Goal: Communication & Community: Participate in discussion

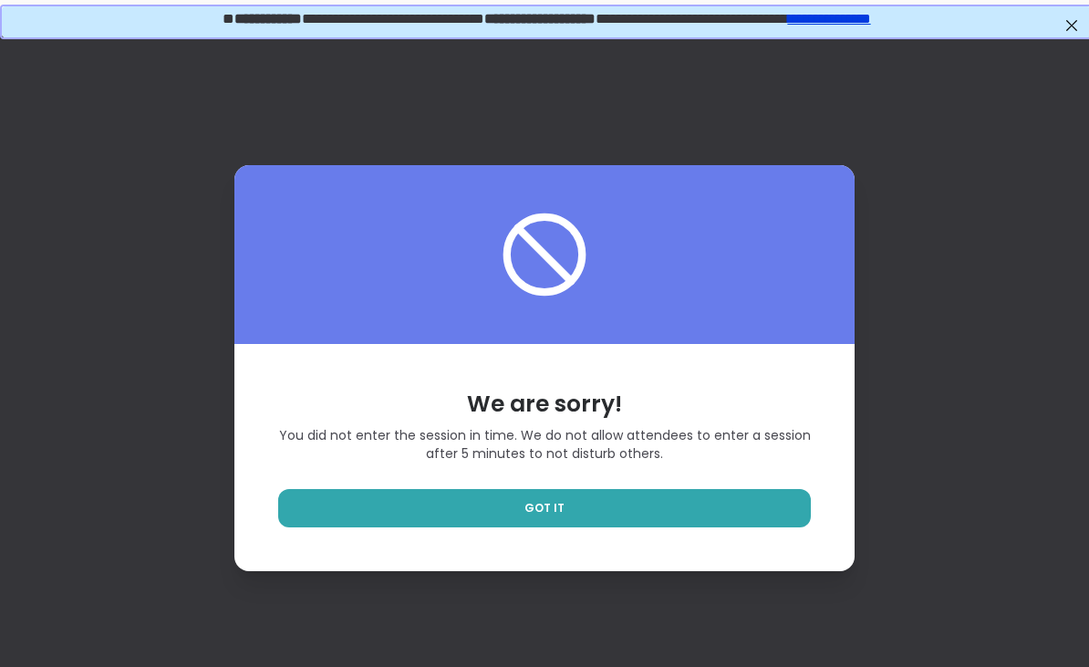
click at [492, 527] on link "GOT IT" at bounding box center [544, 508] width 533 height 38
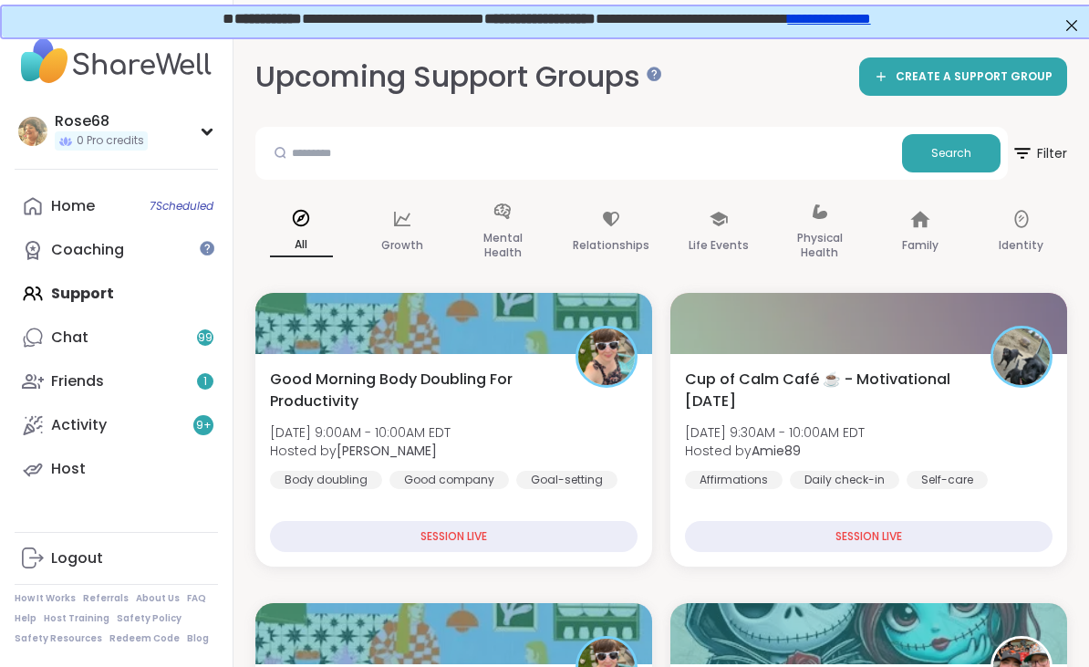
click at [88, 205] on div "Home 7 Scheduled" at bounding box center [73, 206] width 44 height 20
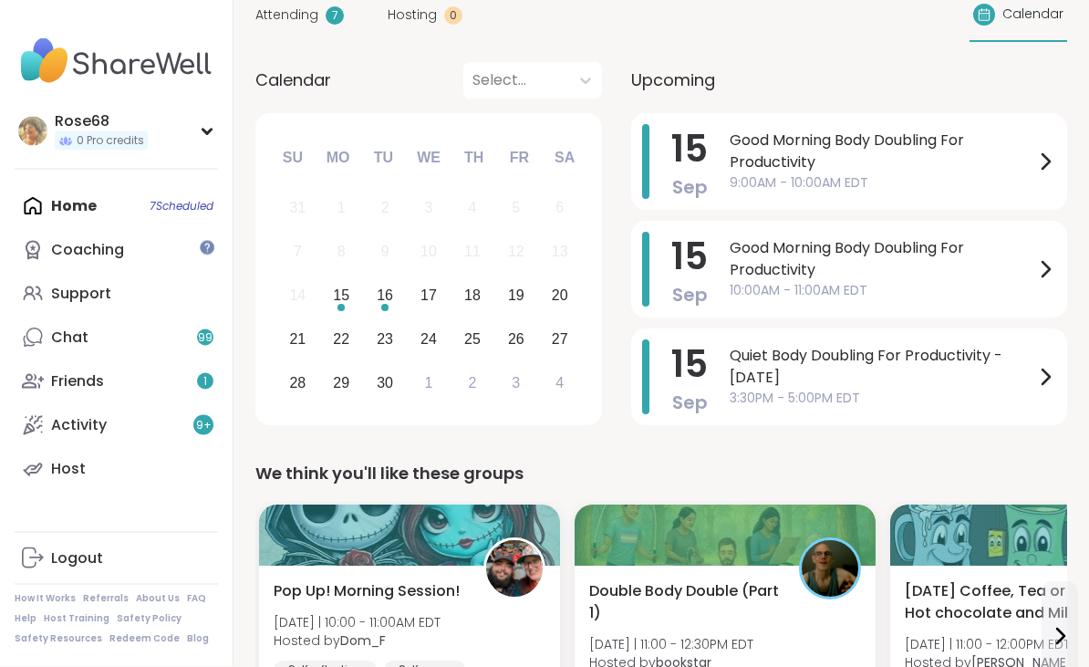
scroll to position [203, 0]
click at [775, 238] on span "Good Morning Body Doubling For Productivity" at bounding box center [882, 259] width 305 height 44
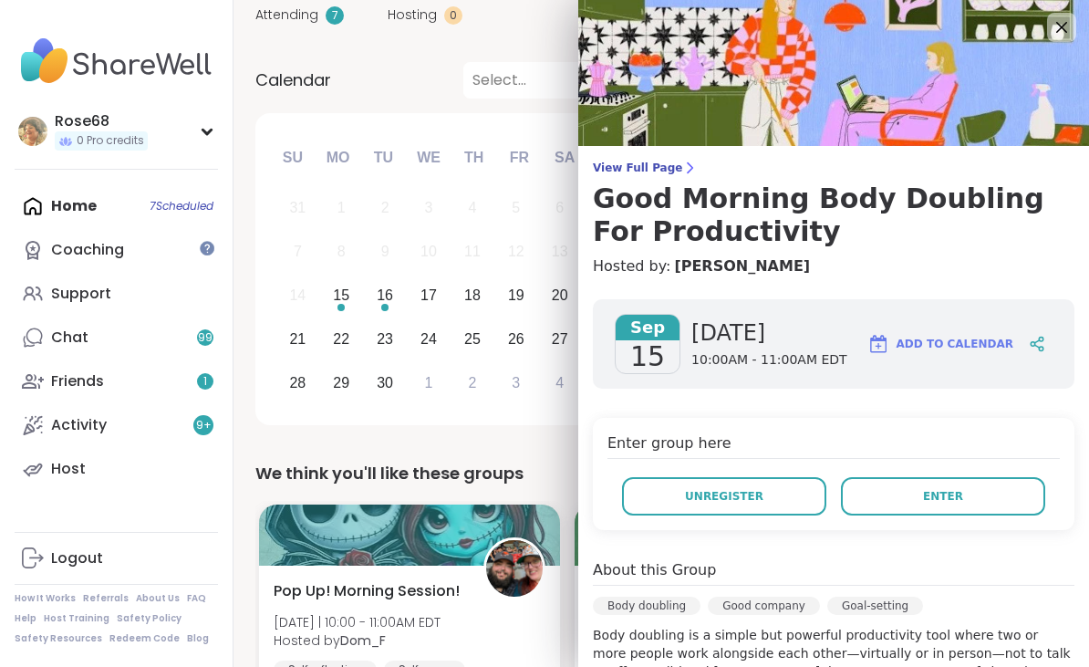
click at [940, 493] on span "Enter" at bounding box center [943, 496] width 40 height 16
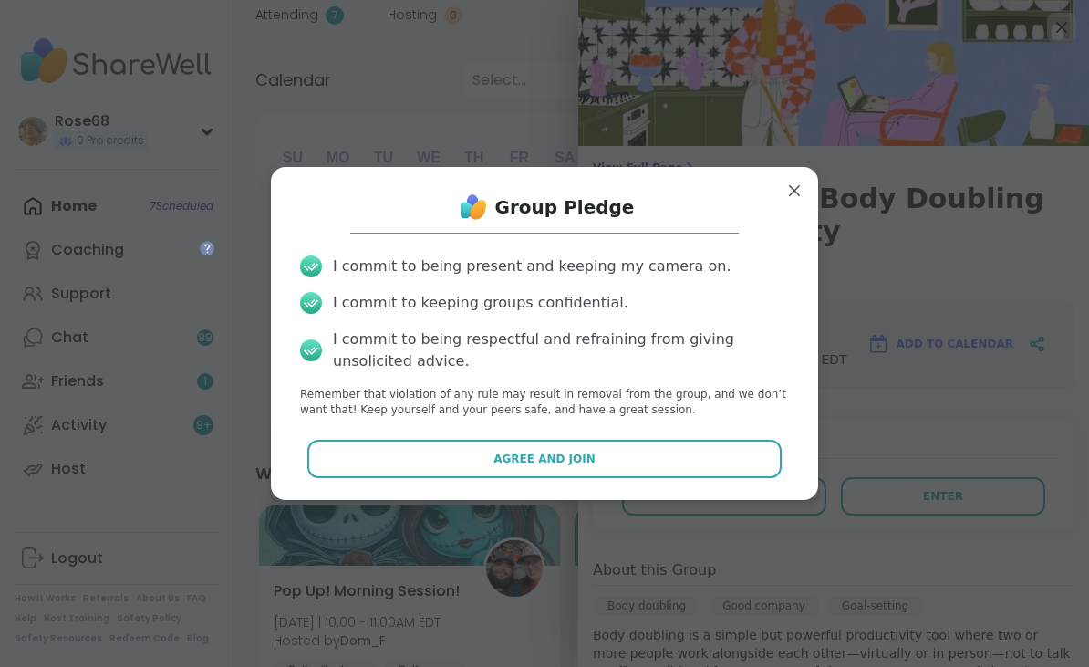
click at [676, 478] on button "Agree and Join" at bounding box center [544, 459] width 475 height 38
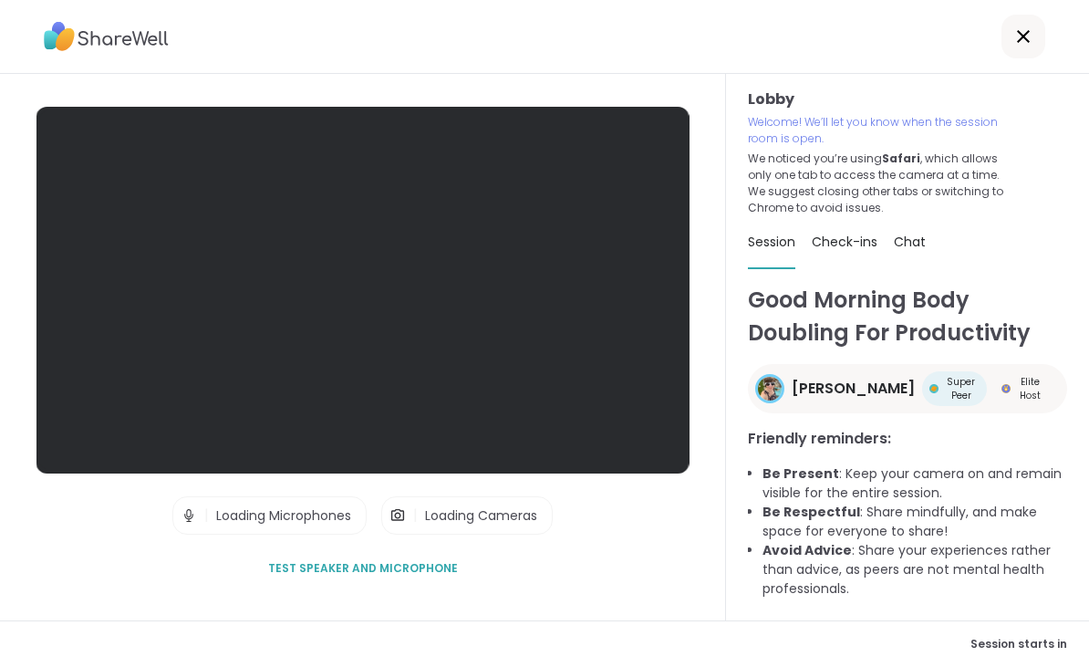
scroll to position [41, 0]
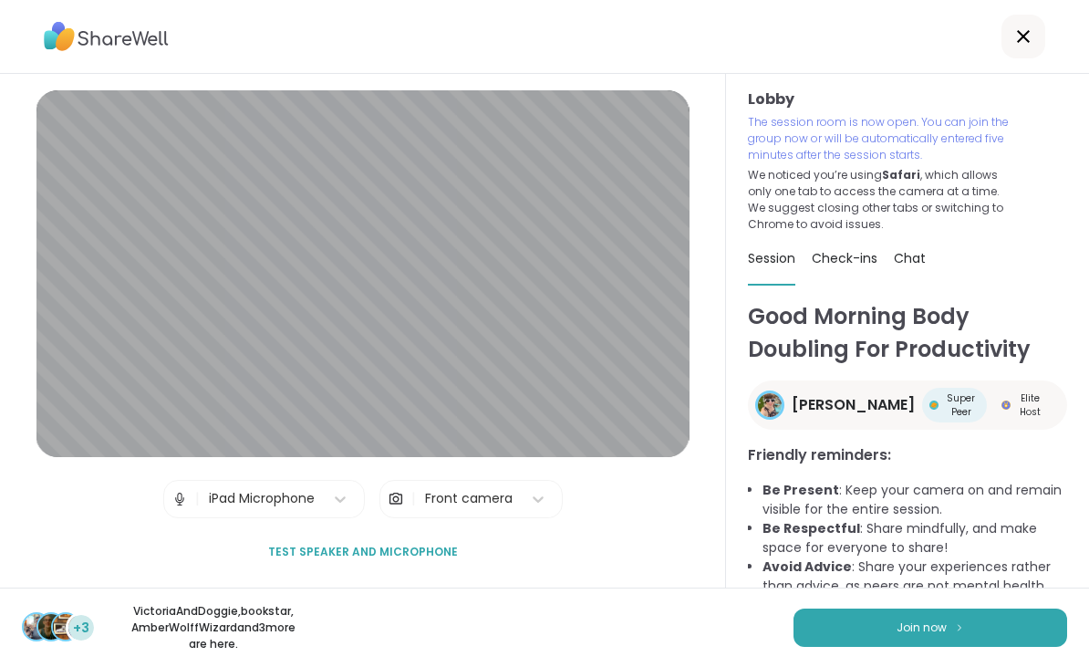
click at [912, 634] on span "Join now" at bounding box center [922, 627] width 50 height 16
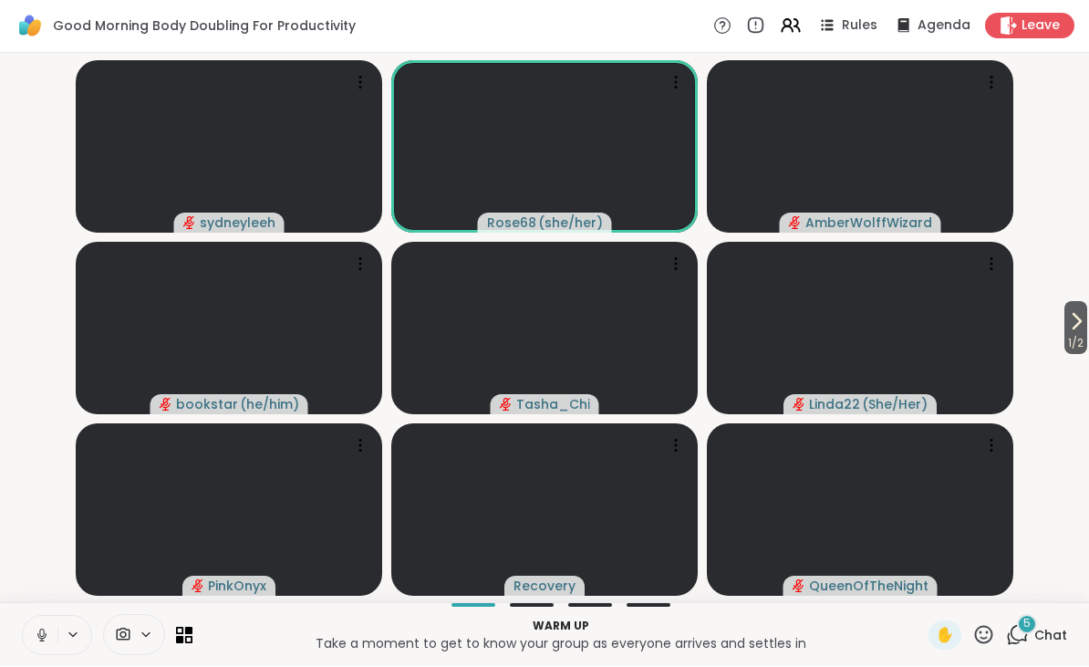
click at [47, 632] on icon at bounding box center [42, 636] width 16 height 16
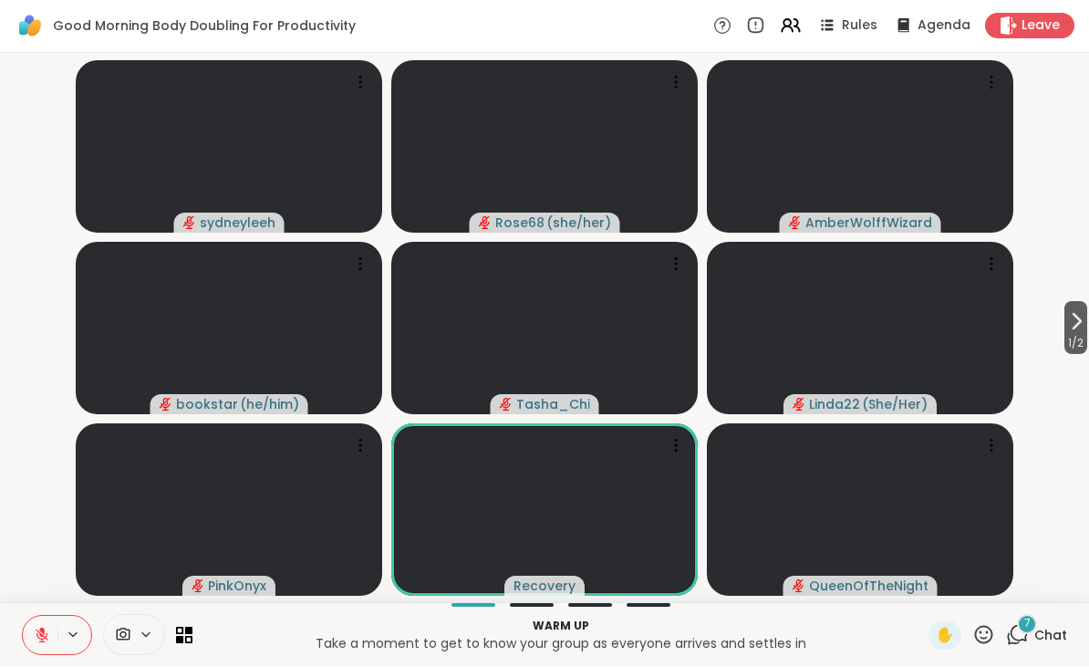
click at [1038, 636] on span "Chat" at bounding box center [1051, 636] width 33 height 18
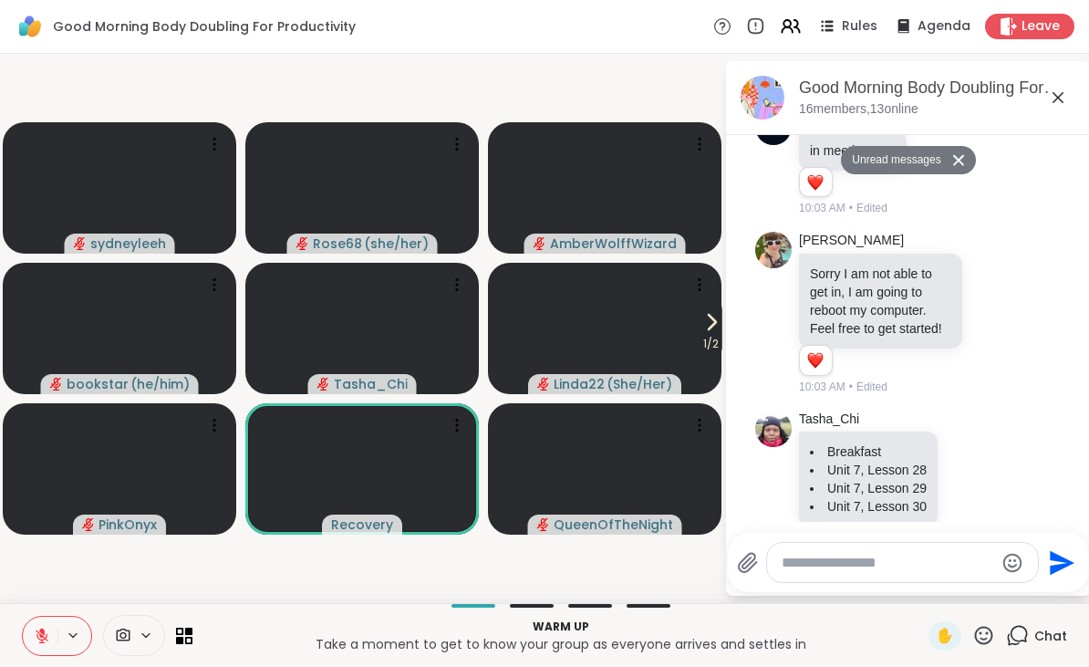
scroll to position [855, 0]
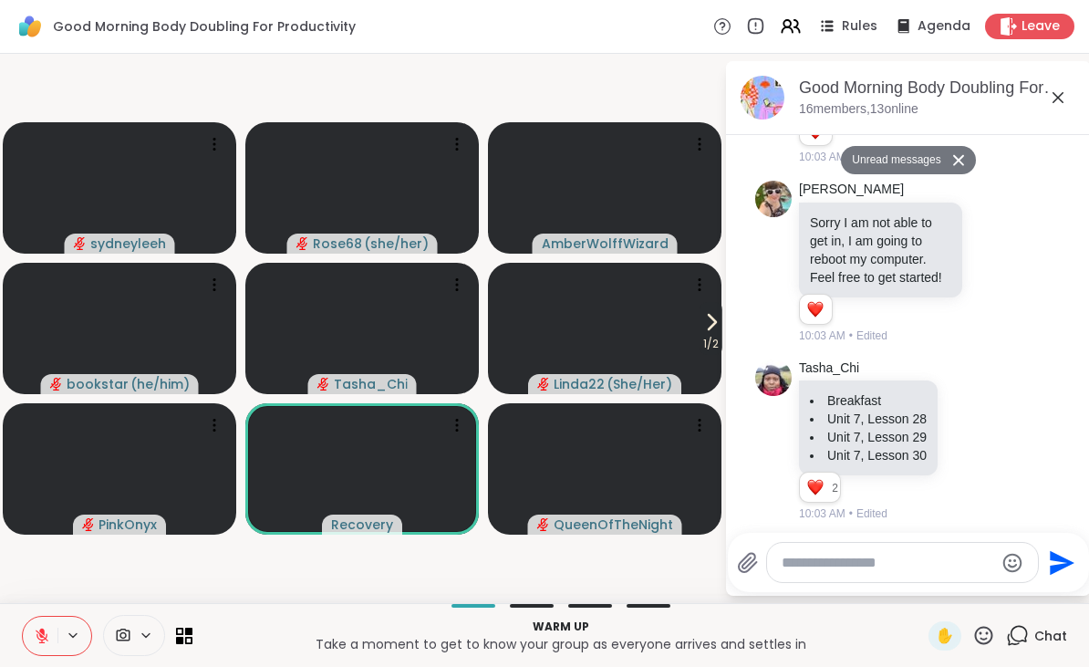
click at [1058, 97] on icon at bounding box center [1058, 97] width 11 height 11
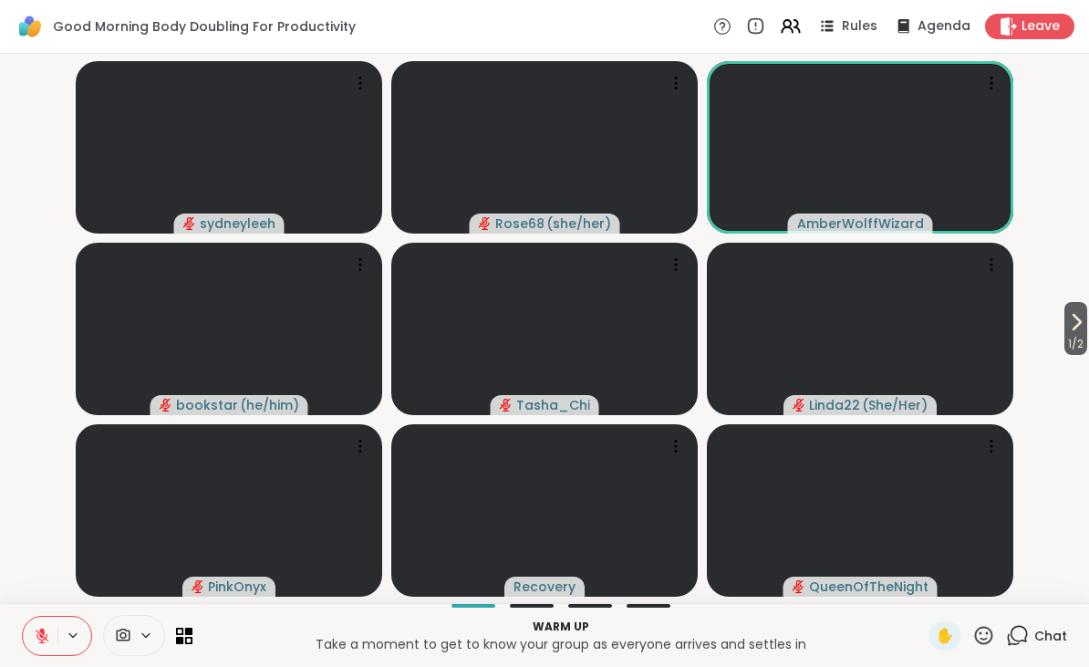
click at [49, 634] on icon at bounding box center [42, 636] width 16 height 16
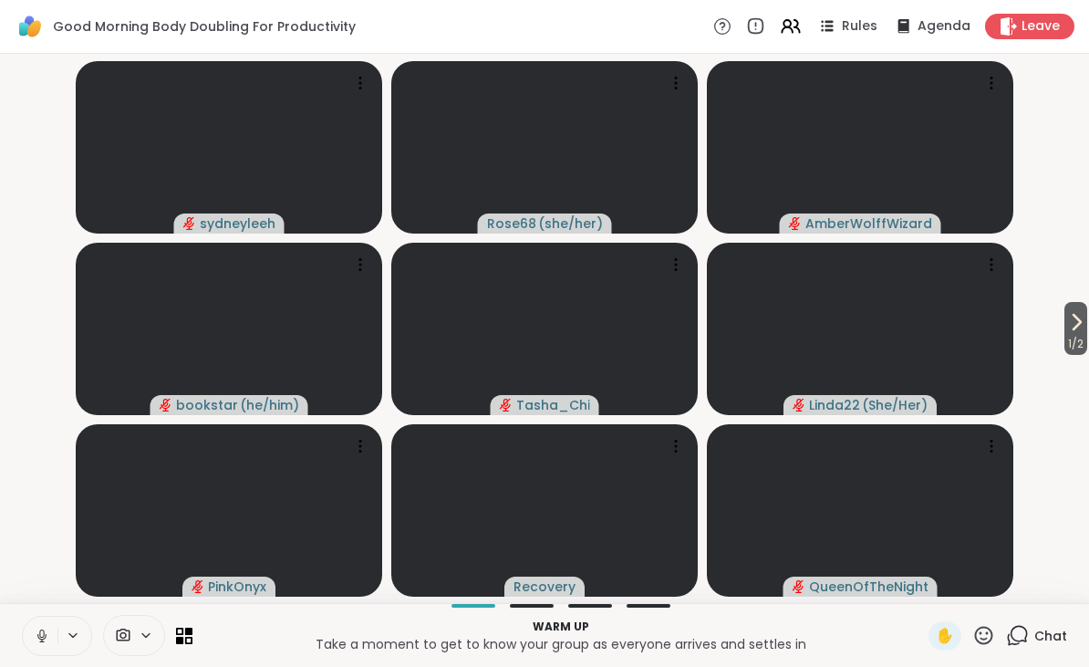
click at [45, 638] on icon at bounding box center [41, 635] width 9 height 5
click at [1065, 350] on span "1 / 2" at bounding box center [1076, 344] width 23 height 22
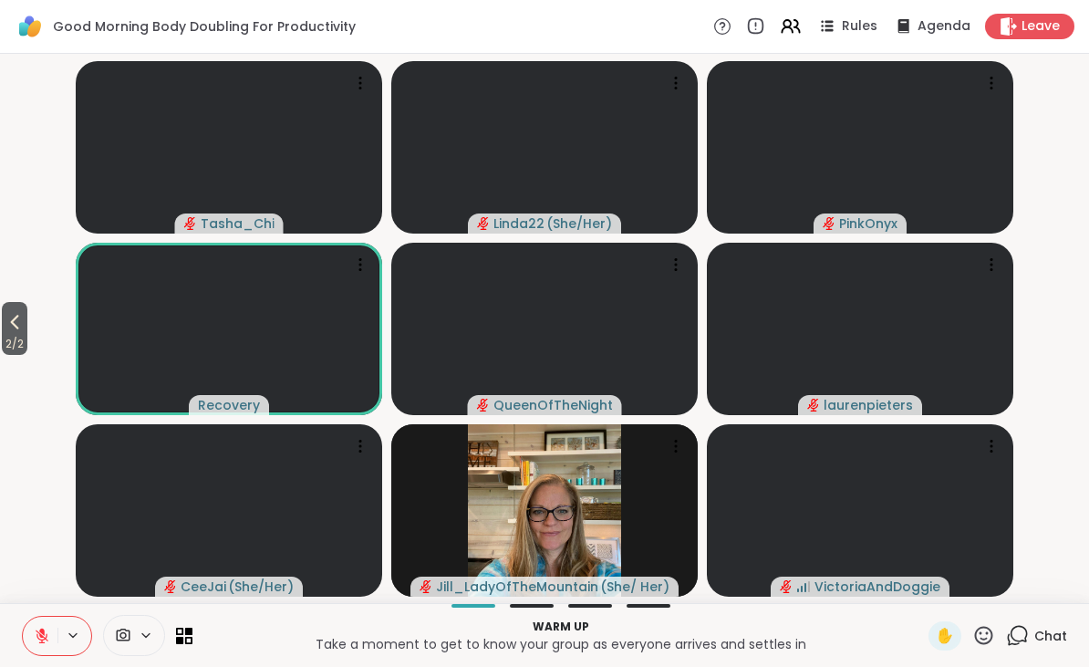
click at [55, 642] on button at bounding box center [40, 636] width 35 height 38
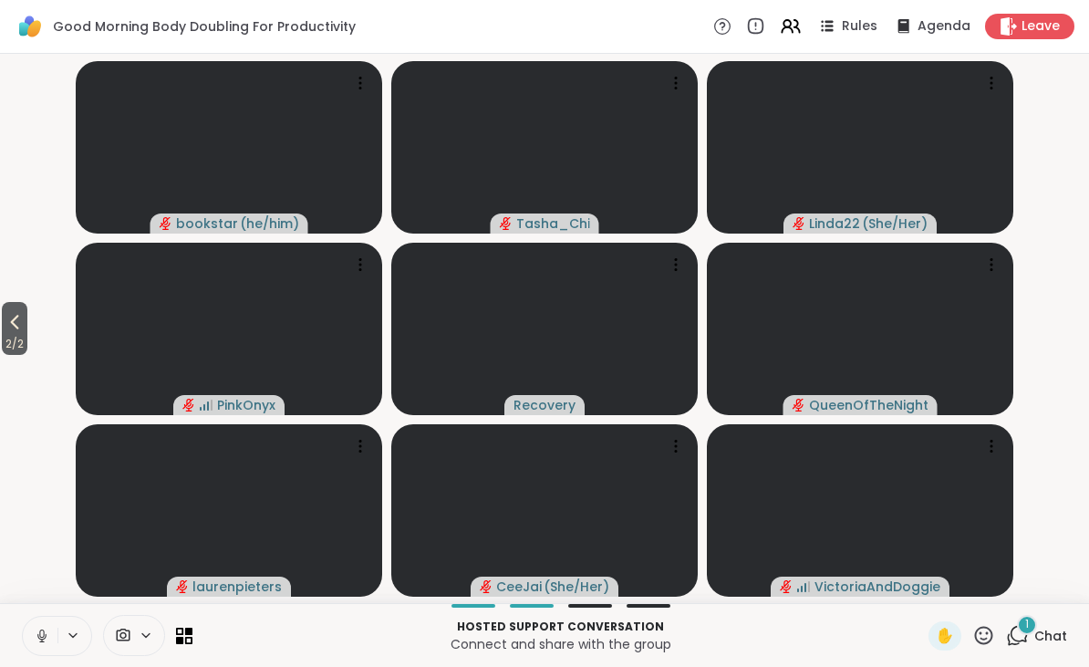
click at [7, 314] on icon at bounding box center [15, 322] width 22 height 22
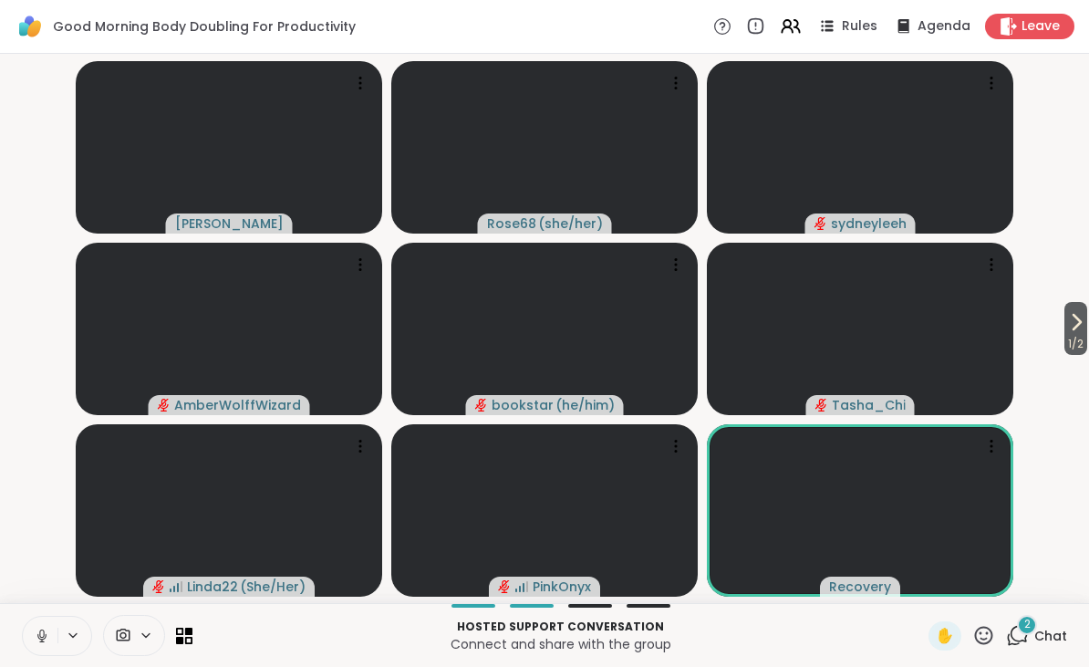
click at [931, 633] on div "✋" at bounding box center [945, 635] width 33 height 29
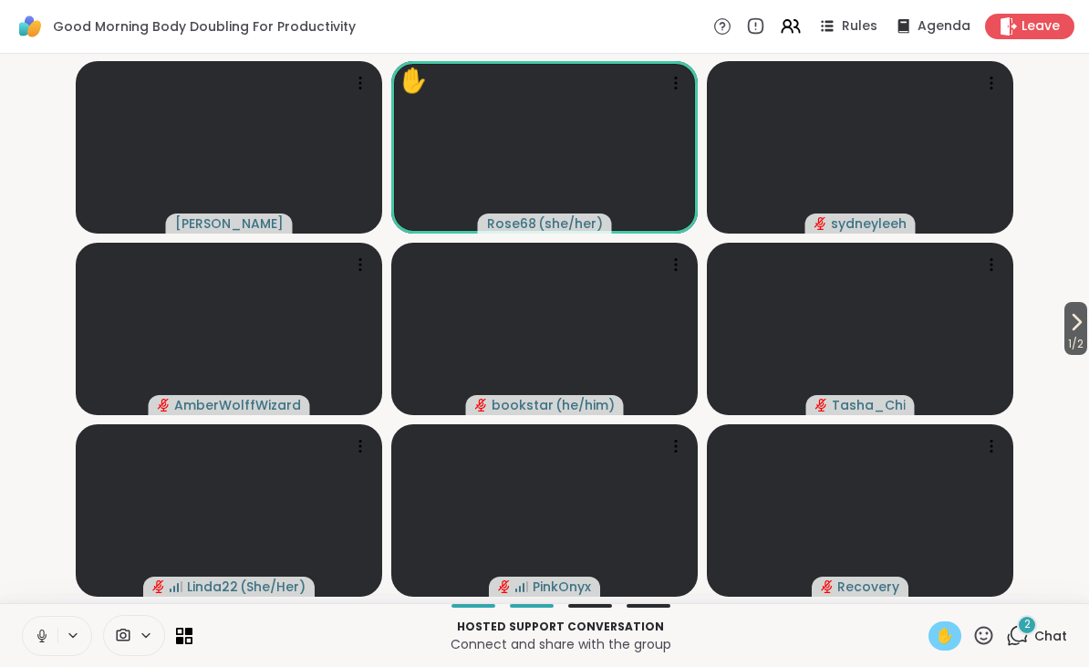
click at [930, 640] on div "✋" at bounding box center [945, 635] width 33 height 29
click at [946, 639] on span "✋" at bounding box center [945, 636] width 18 height 22
click at [39, 650] on button at bounding box center [40, 636] width 35 height 38
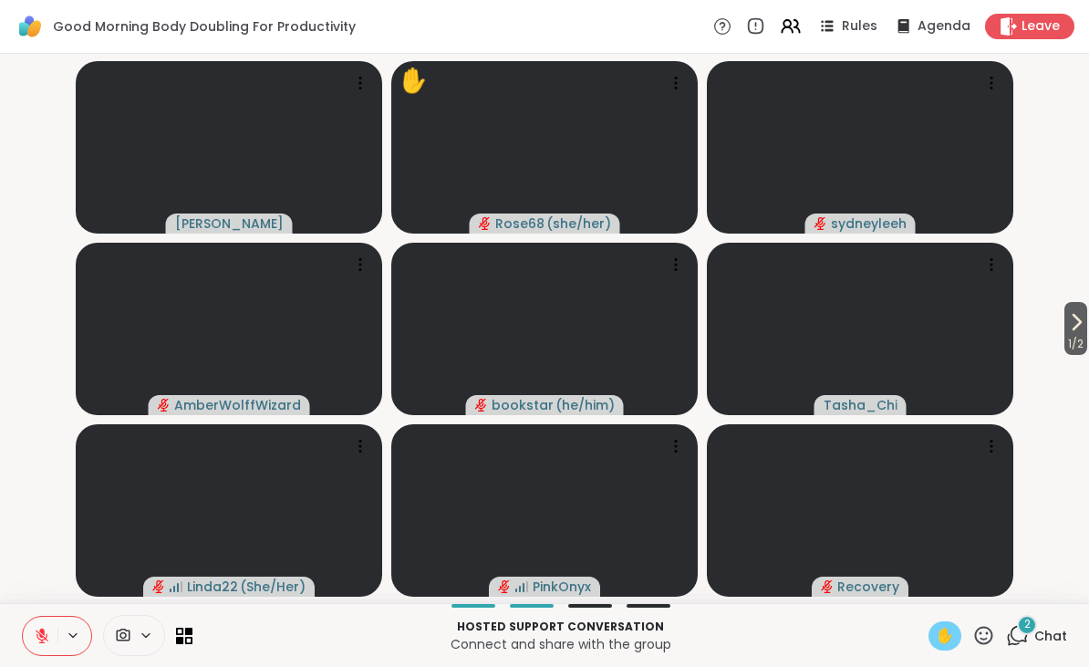
click at [954, 626] on span "✋" at bounding box center [945, 636] width 18 height 22
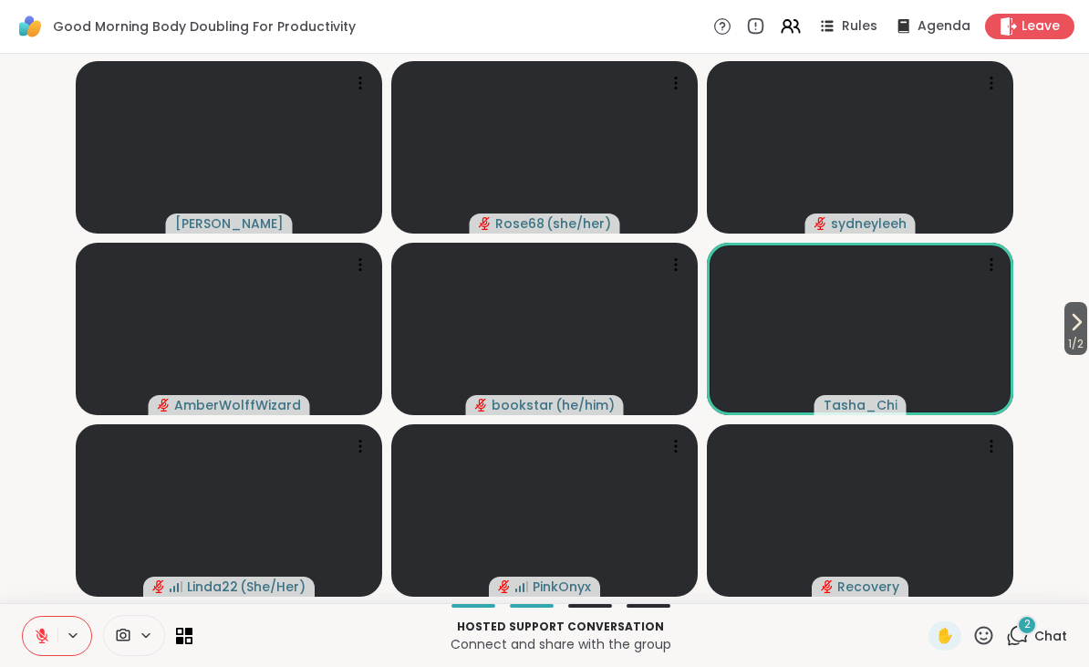
click at [932, 626] on div "✋" at bounding box center [945, 635] width 33 height 29
click at [946, 626] on span "✋" at bounding box center [945, 636] width 18 height 22
click at [57, 634] on button at bounding box center [40, 636] width 35 height 38
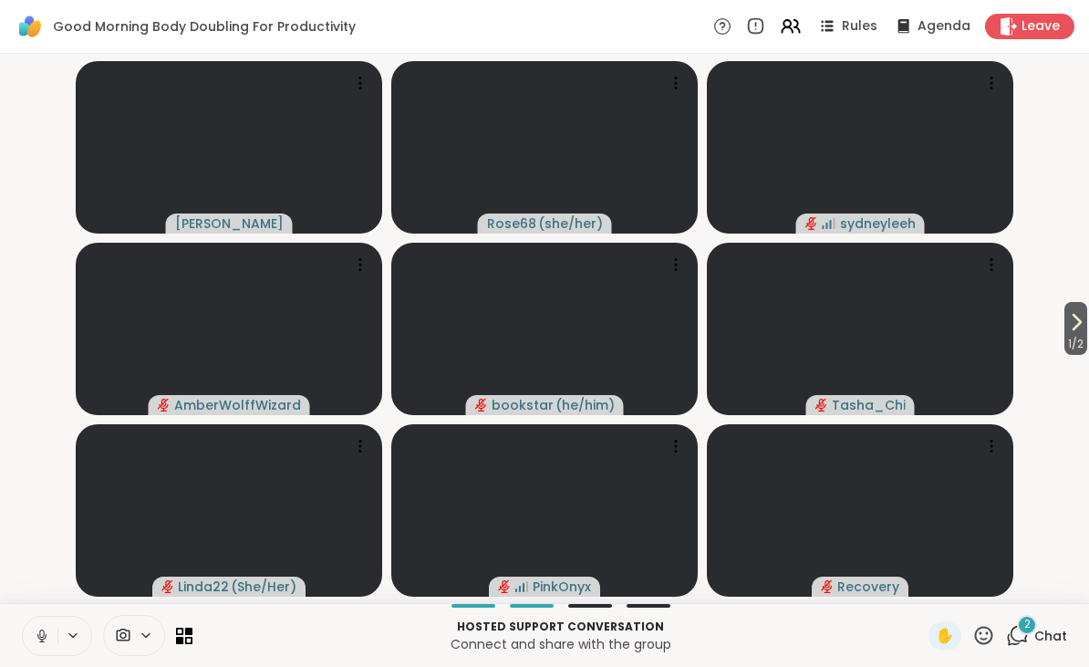
click at [1065, 310] on button "1 / 2" at bounding box center [1076, 328] width 23 height 53
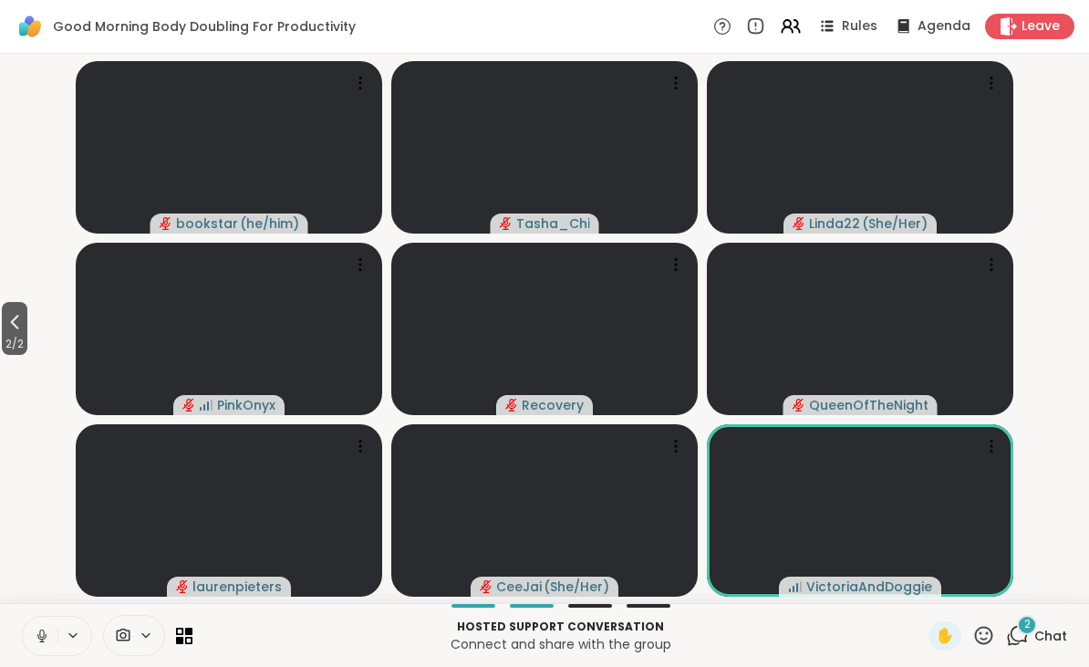
click at [13, 459] on video-player-container "2 / 2 bookstar ( he/him ) Tasha_Chi Linda22 ( She/Her ) PinkOnyx Recovery Queen…" at bounding box center [544, 328] width 1067 height 535
click at [30, 525] on video-player-container "2 / 2 bookstar ( he/him ) Tasha_Chi Linda22 ( She/Her ) PinkOnyx Recovery Queen…" at bounding box center [544, 328] width 1067 height 535
click at [57, 629] on button at bounding box center [40, 636] width 35 height 38
click at [975, 633] on icon at bounding box center [984, 635] width 23 height 23
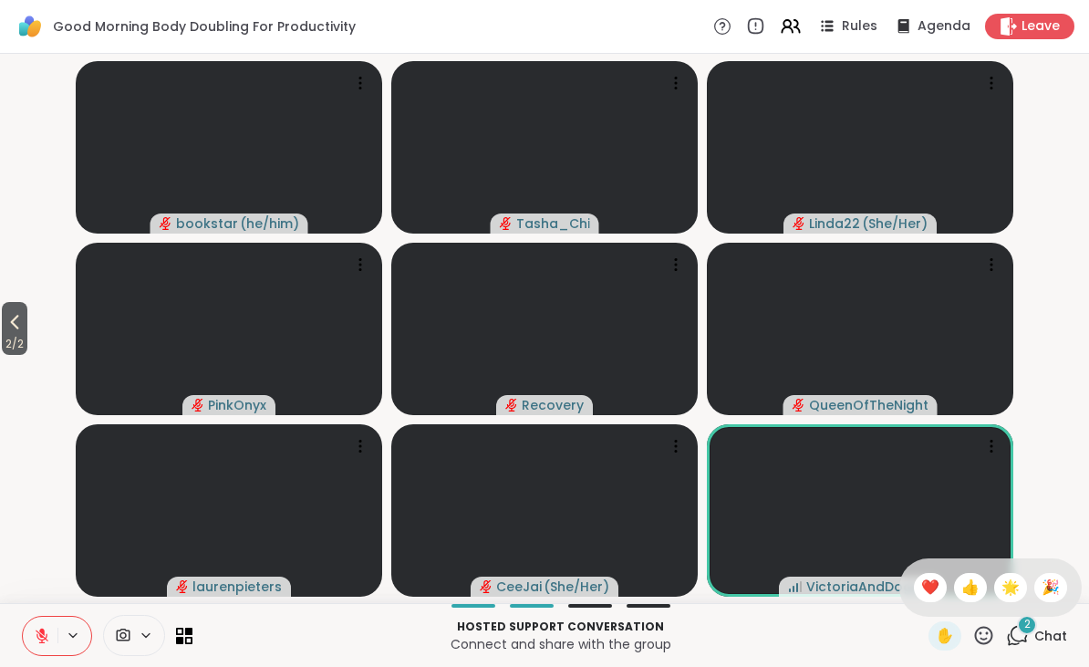
click at [926, 589] on span "❤️" at bounding box center [930, 588] width 18 height 22
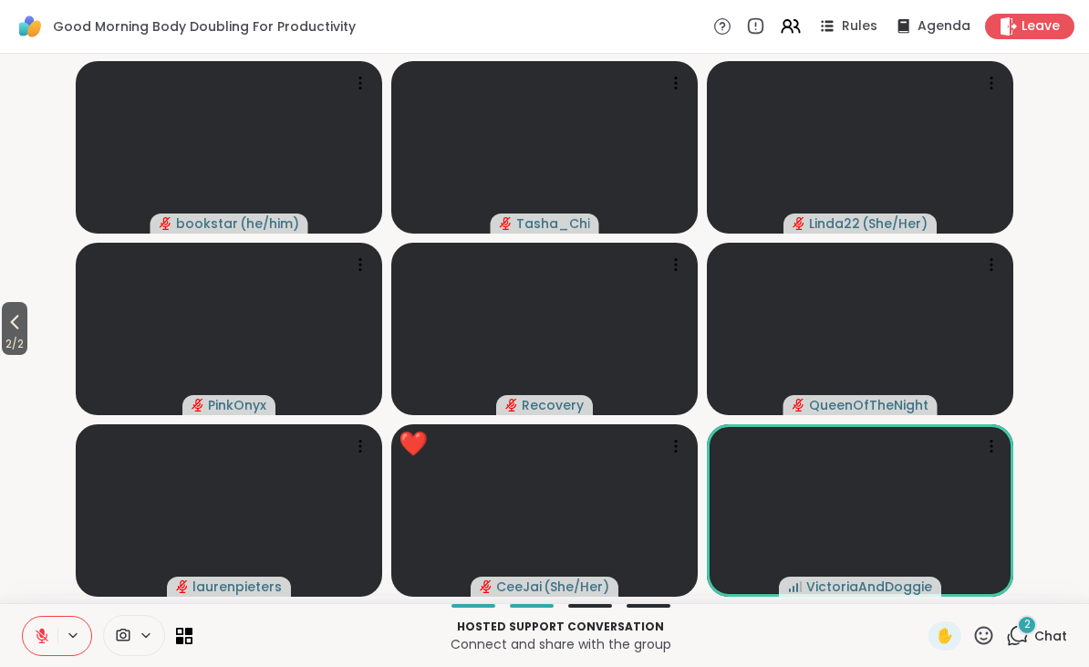
click at [68, 629] on icon at bounding box center [73, 636] width 15 height 16
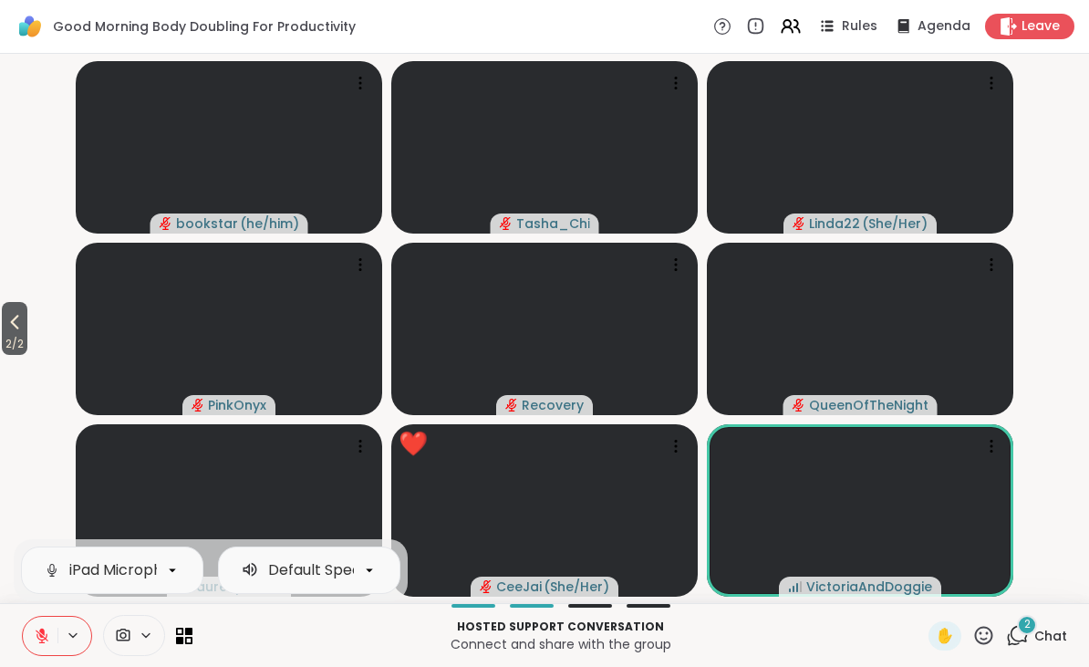
click at [40, 630] on icon at bounding box center [41, 631] width 5 height 7
click at [30, 477] on video-player-container "2 / 2 bookstar ( he/him ) Tasha_Chi Linda22 ( She/Her ) PinkOnyx Recovery Queen…" at bounding box center [544, 328] width 1067 height 535
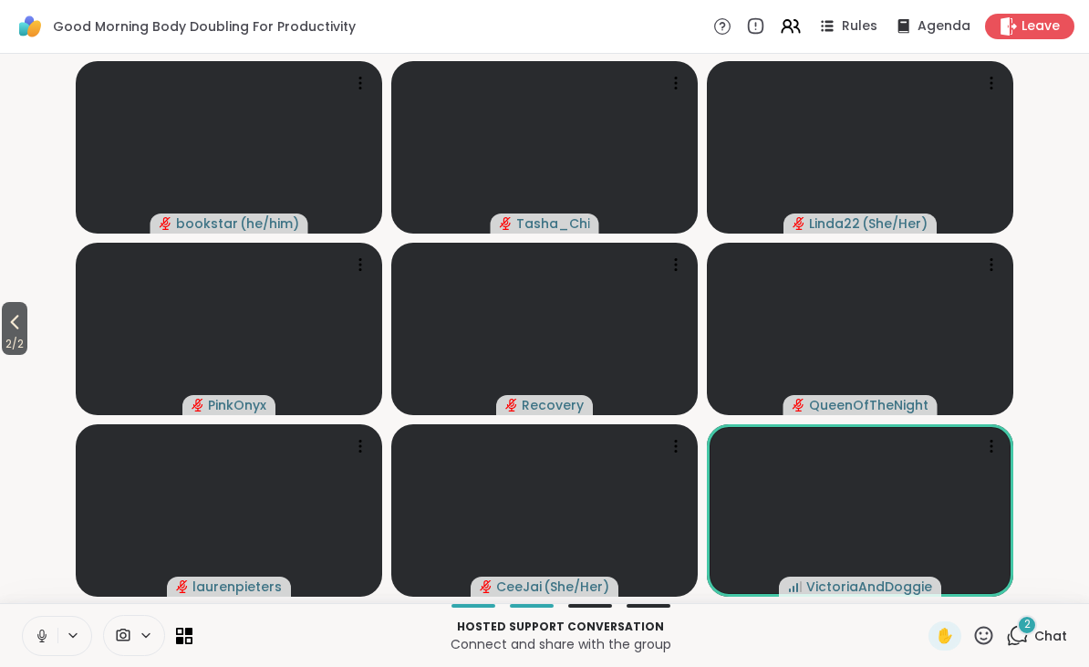
click at [48, 635] on icon at bounding box center [42, 636] width 16 height 16
click at [21, 329] on icon at bounding box center [15, 322] width 22 height 22
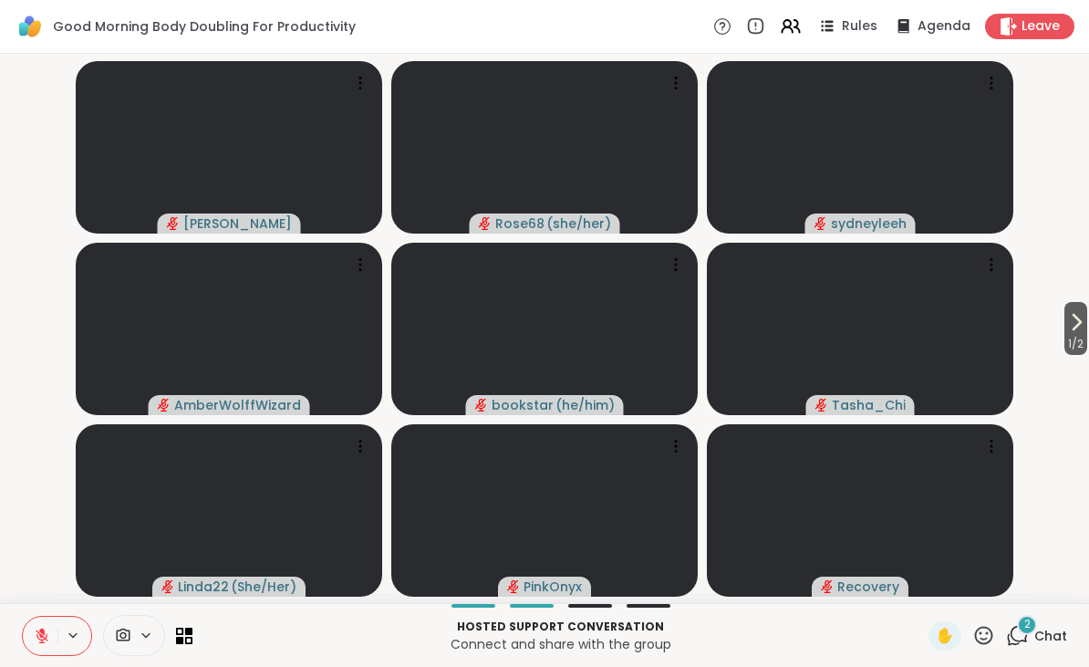
click at [986, 629] on icon at bounding box center [984, 635] width 23 height 23
click at [963, 582] on span "👍" at bounding box center [971, 588] width 18 height 22
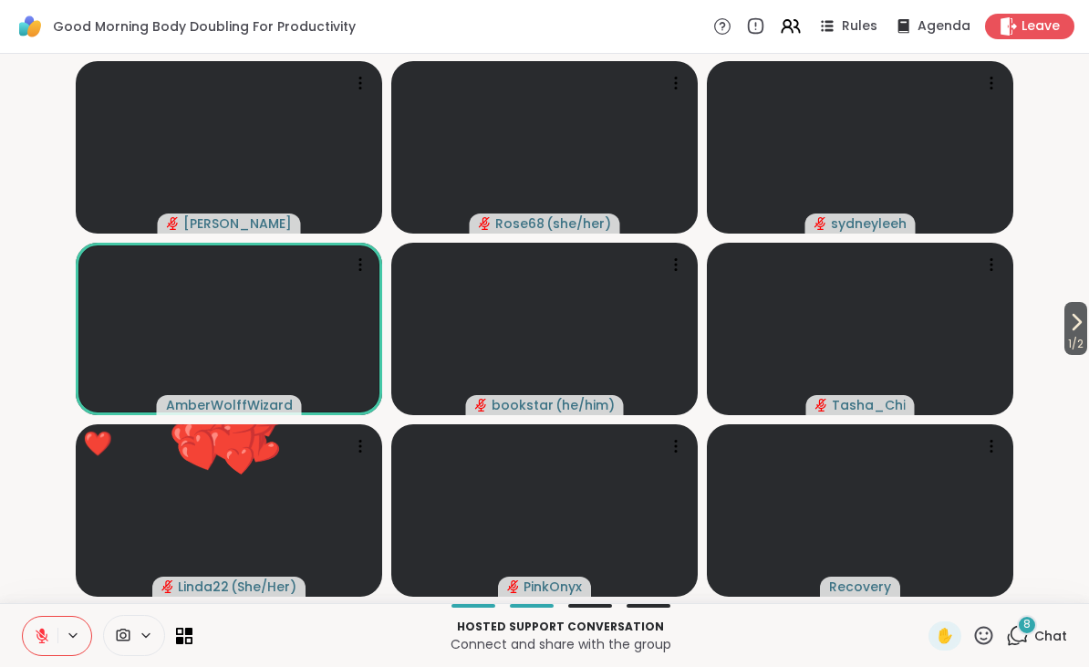
click at [993, 639] on icon at bounding box center [984, 635] width 18 height 18
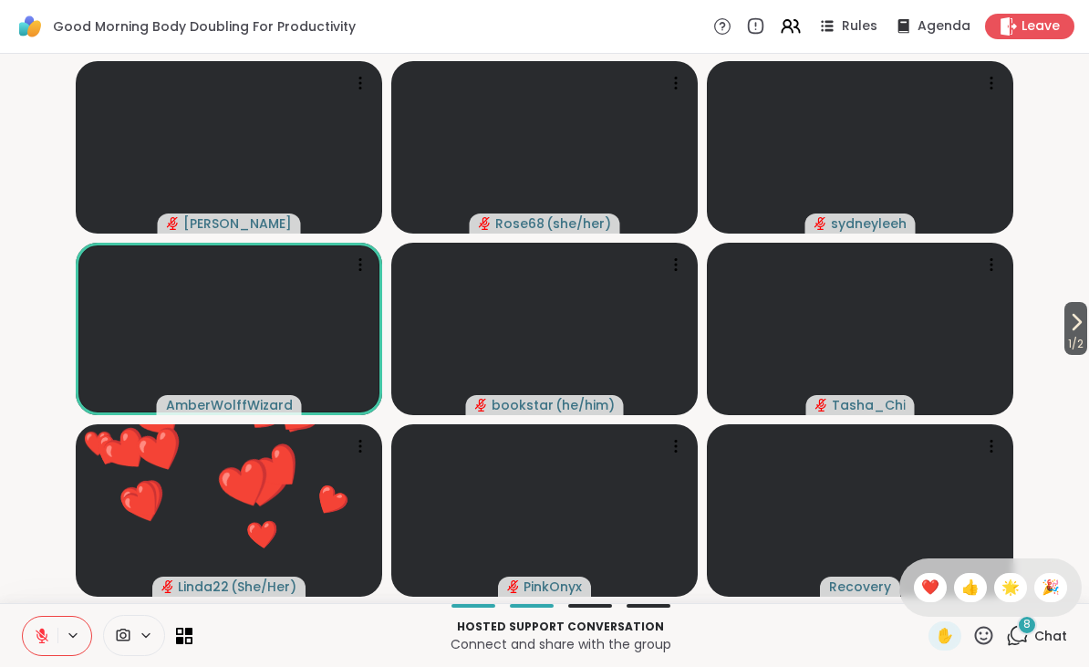
click at [1046, 578] on span "🎉" at bounding box center [1051, 588] width 18 height 22
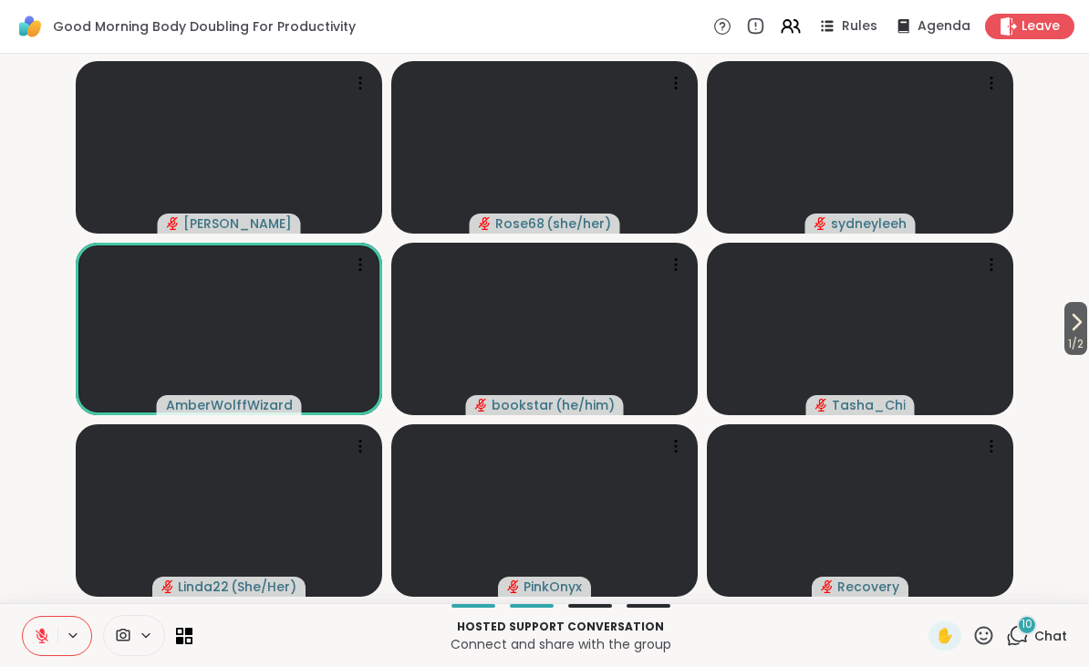
click at [1034, 637] on div "10 Chat" at bounding box center [1036, 635] width 61 height 29
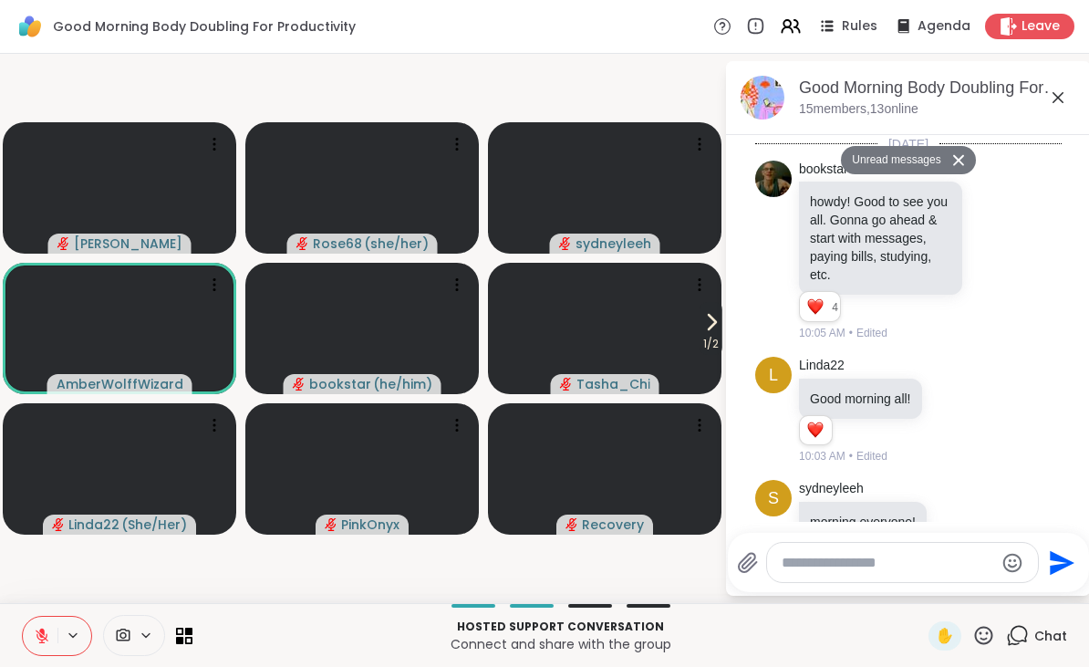
scroll to position [2585, 0]
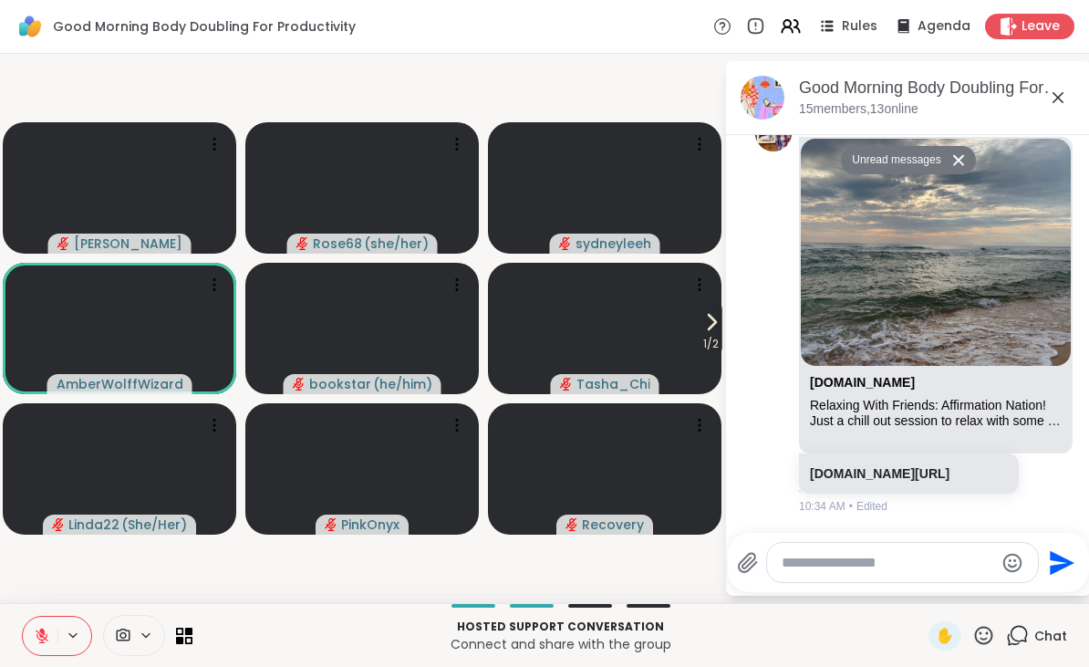
click at [877, 466] on link "[DOMAIN_NAME][URL]" at bounding box center [880, 473] width 140 height 15
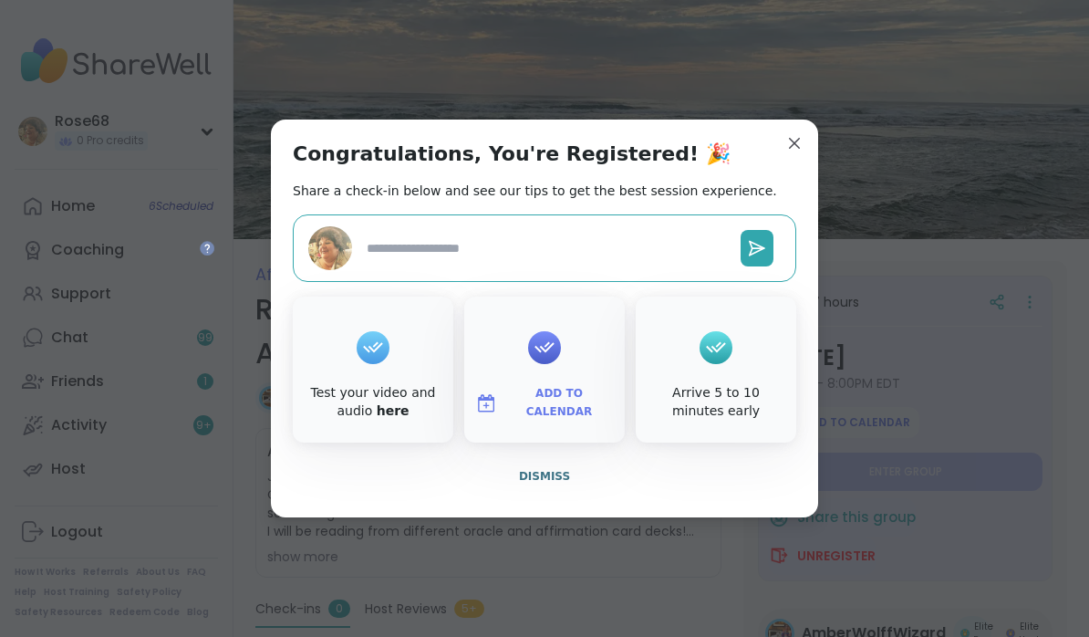
type textarea "*"
